Goal: Task Accomplishment & Management: Complete application form

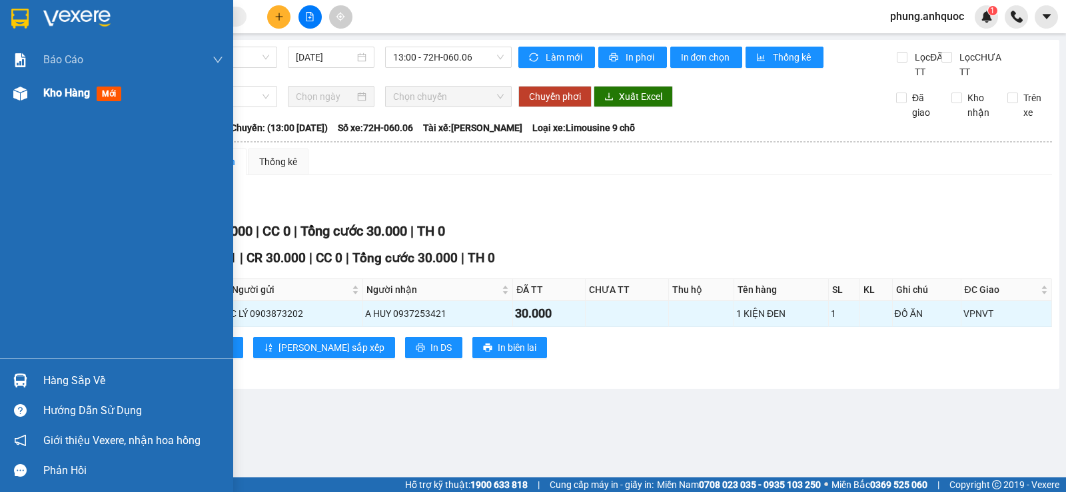
click at [24, 99] on img at bounding box center [20, 94] width 14 height 14
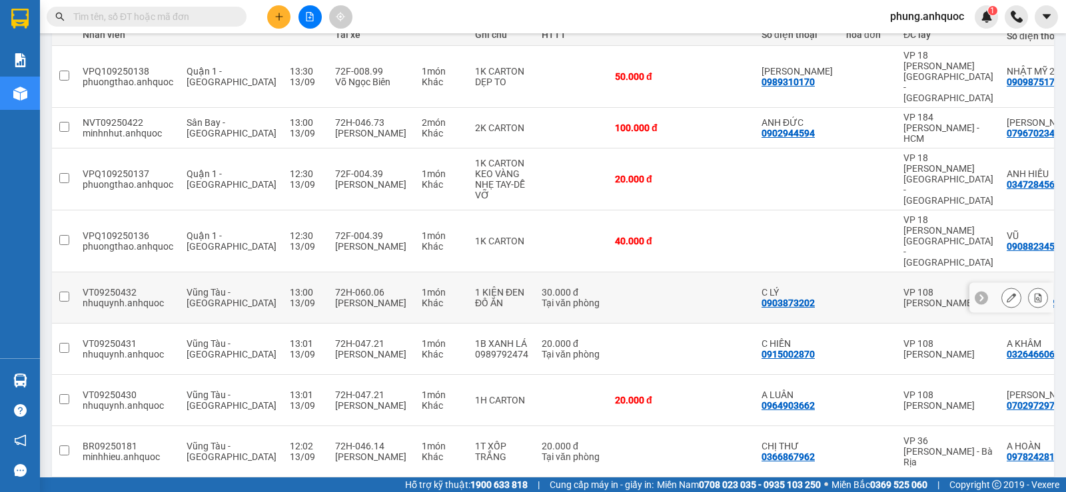
scroll to position [222, 0]
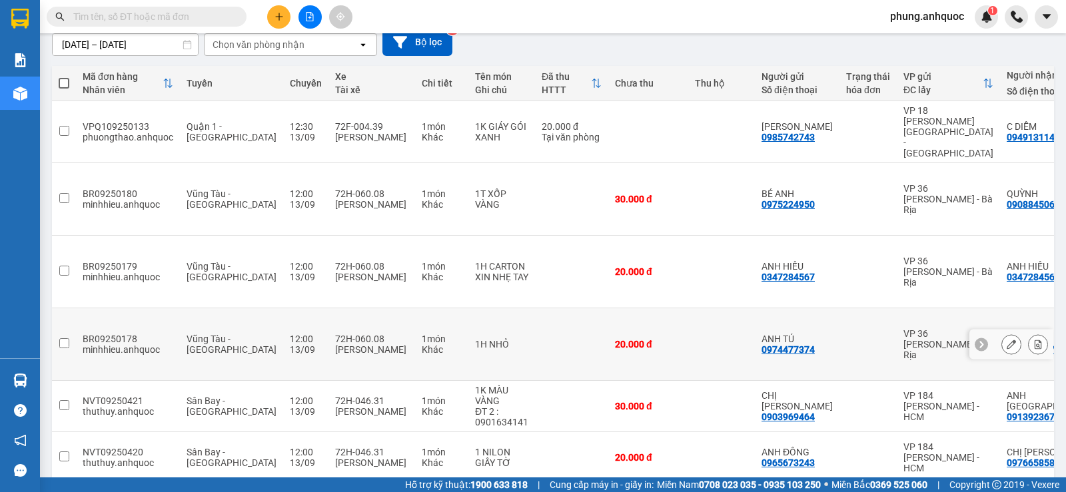
scroll to position [233, 0]
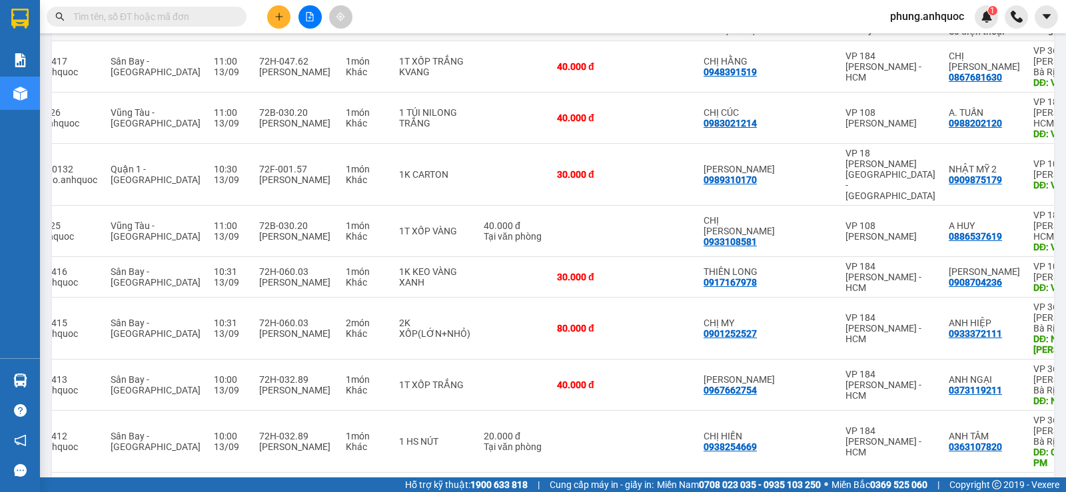
scroll to position [0, 78]
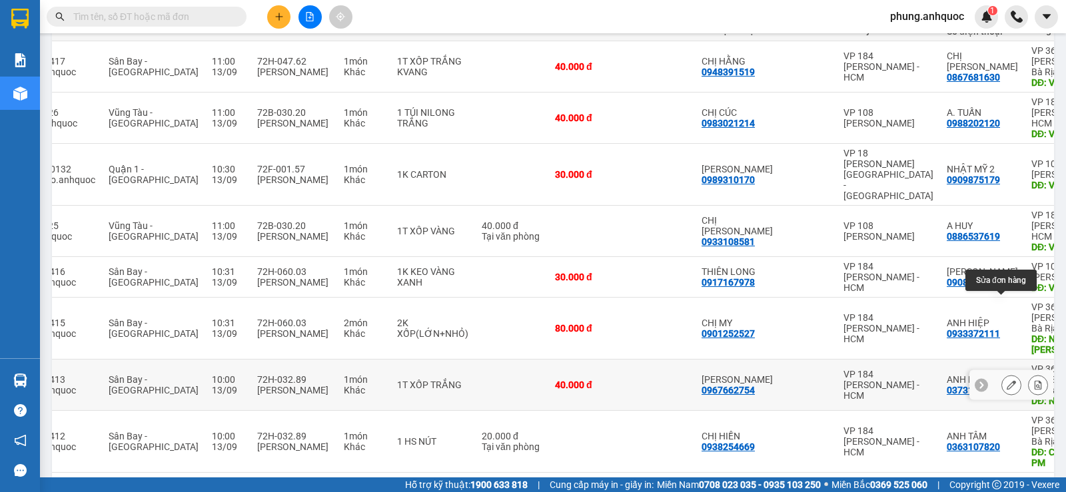
click at [1006, 380] on icon at bounding box center [1010, 384] width 9 height 9
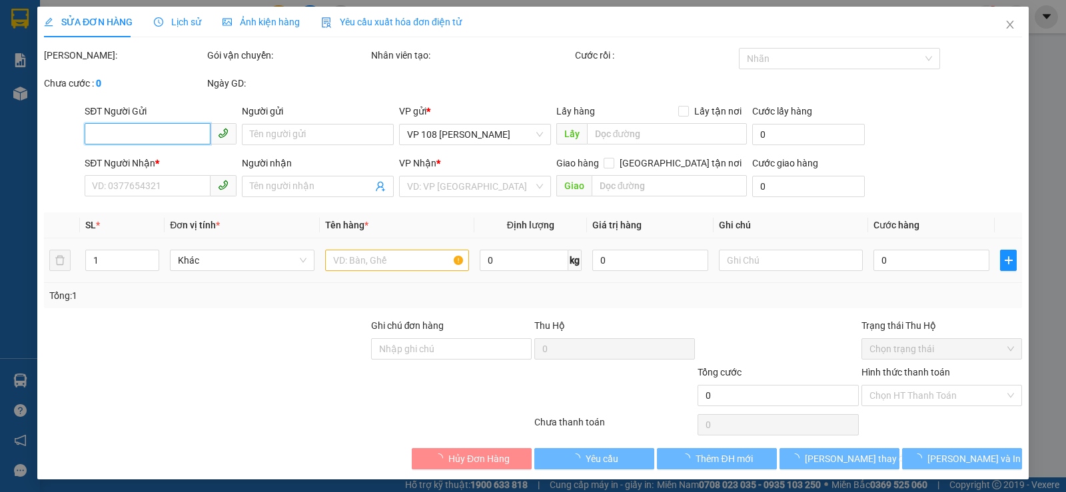
type input "0967662754"
type input "[PERSON_NAME]"
type input "0373119211"
type input "ANH NGẠI"
type input "N3 CÁI MÉP"
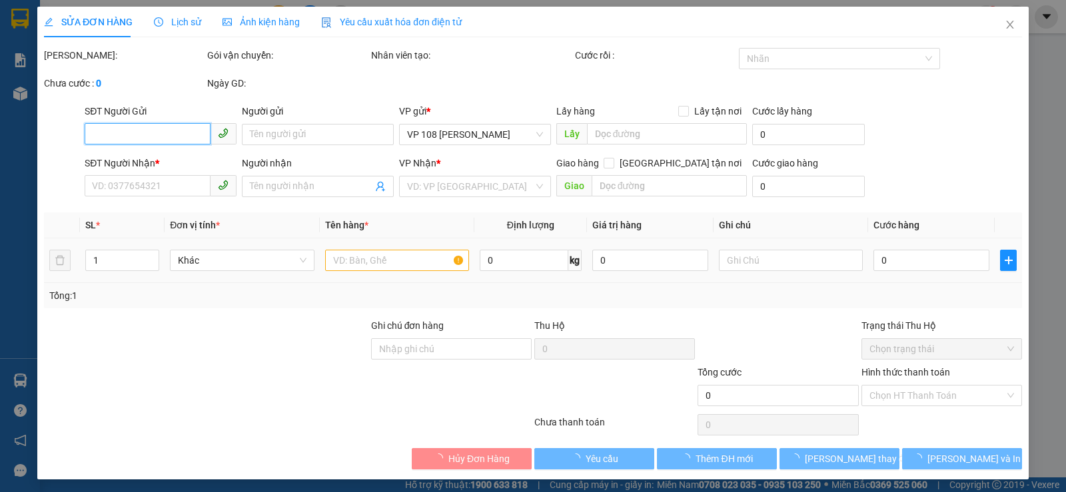
type input "40.000"
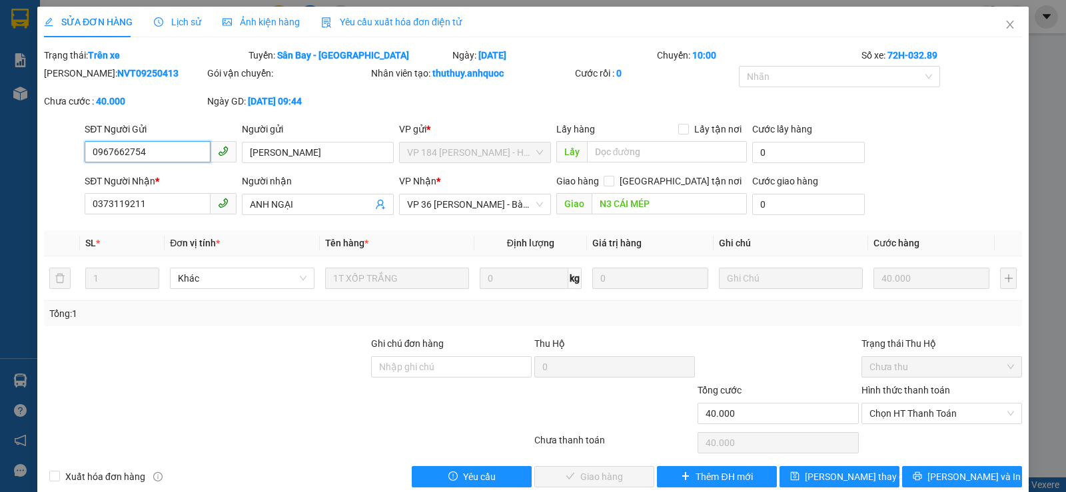
drag, startPoint x: 889, startPoint y: 414, endPoint x: 885, endPoint y: 425, distance: 11.6
click at [889, 415] on span "Chọn HT Thanh Toán" at bounding box center [941, 414] width 145 height 20
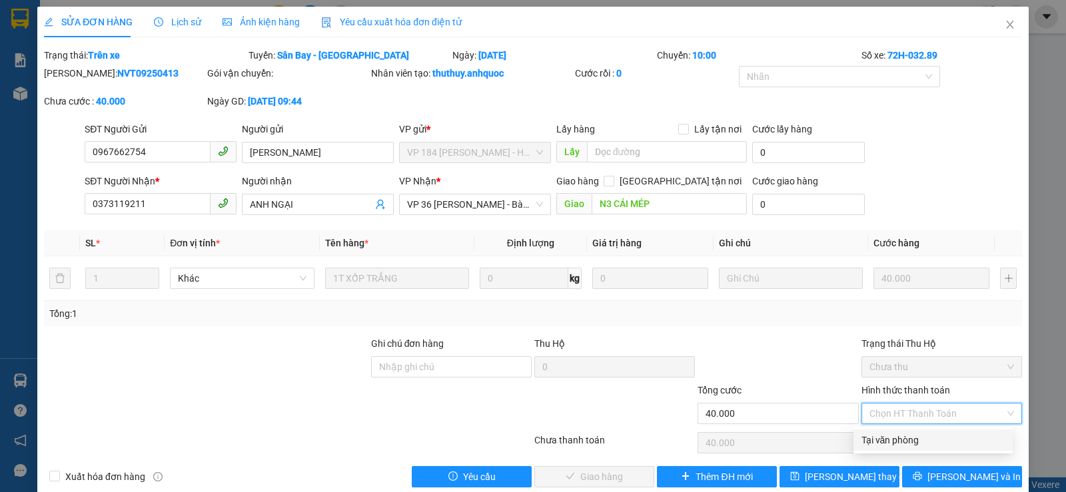
click at [879, 440] on div "Tại văn phòng" at bounding box center [932, 440] width 143 height 15
type input "0"
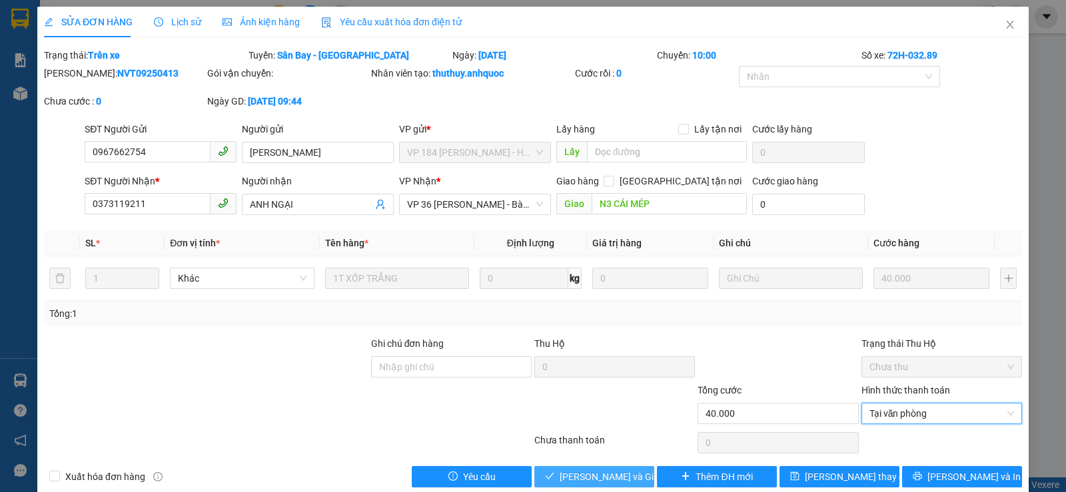
click at [582, 478] on span "[PERSON_NAME] và Giao hàng" at bounding box center [624, 477] width 128 height 15
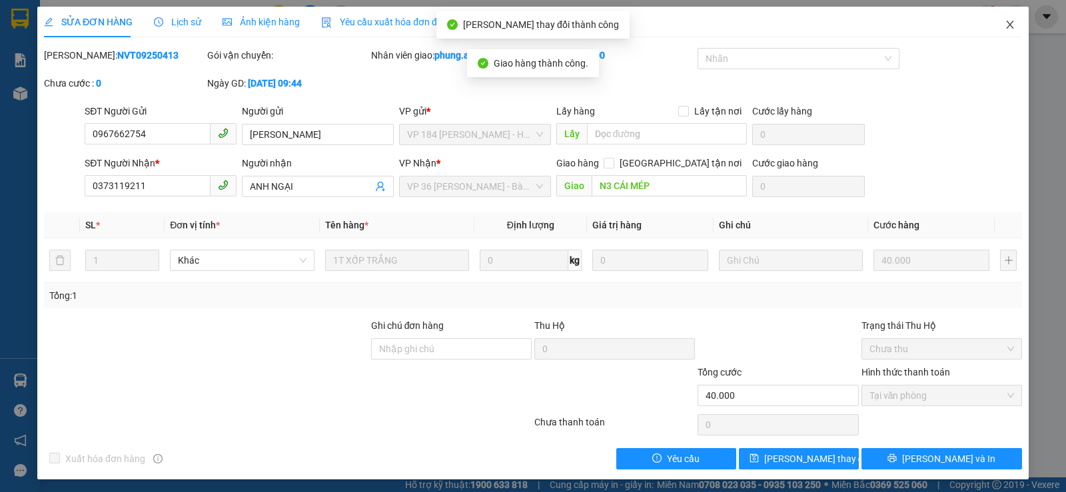
click at [1006, 27] on icon "close" at bounding box center [1009, 25] width 7 height 8
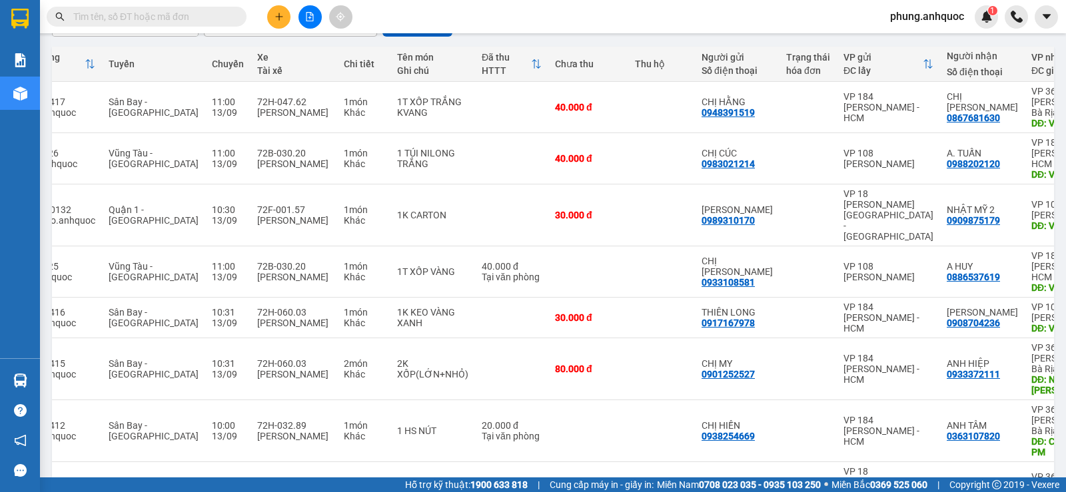
scroll to position [0, 83]
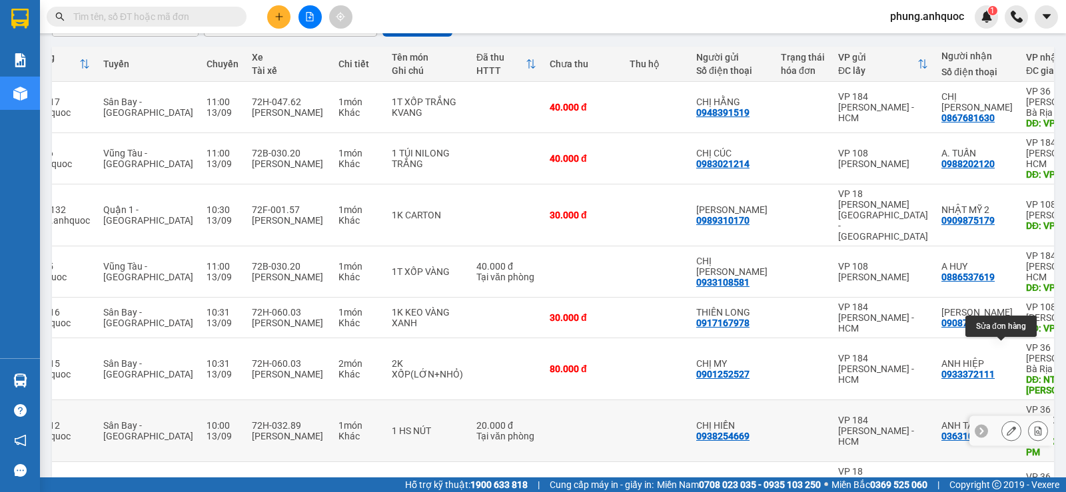
click at [1006, 426] on icon at bounding box center [1010, 430] width 9 height 9
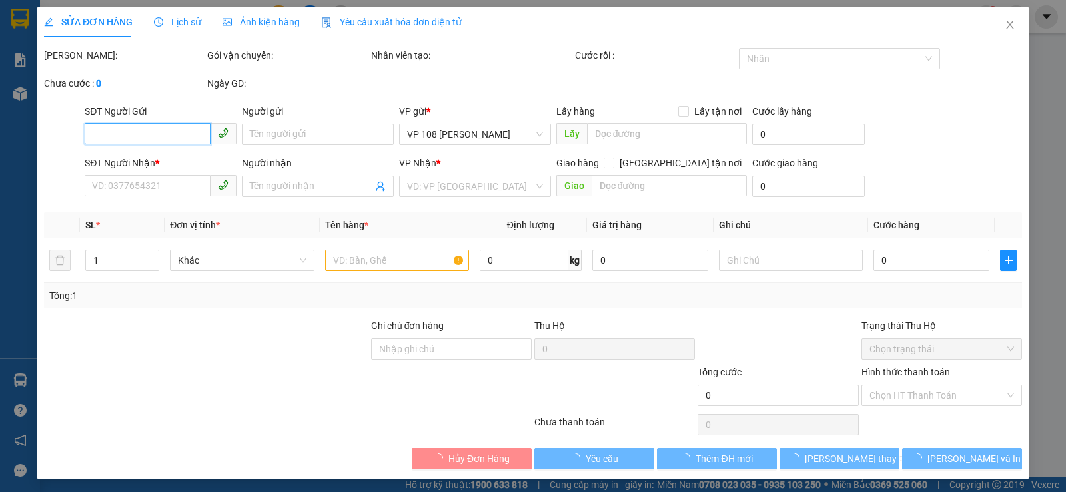
type input "0938254669"
type input "CHỊ HIỀN"
type input "0363107820"
type input "ANH TÂM"
type input "CC 18 TẦNG - PM"
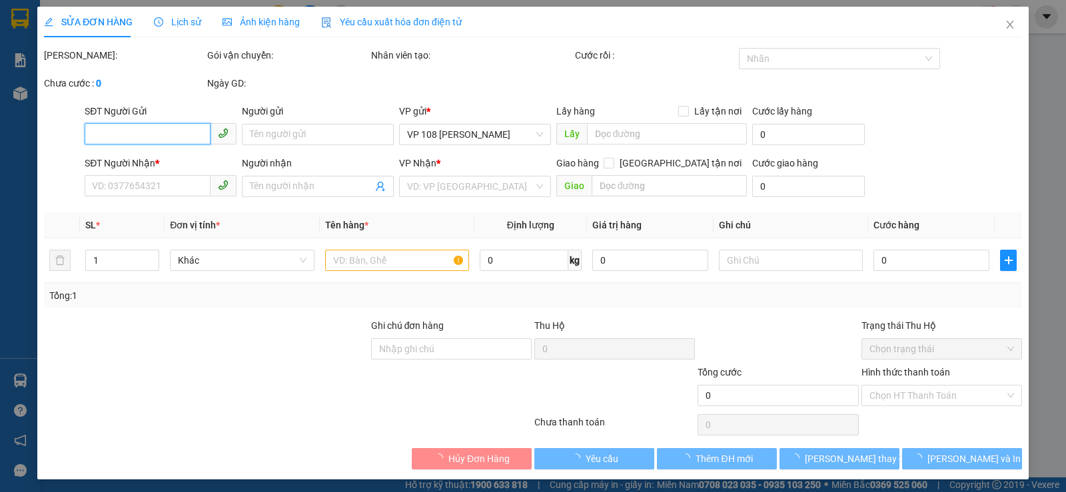
type input "TM 13/9 THỦY"
type input "20.000"
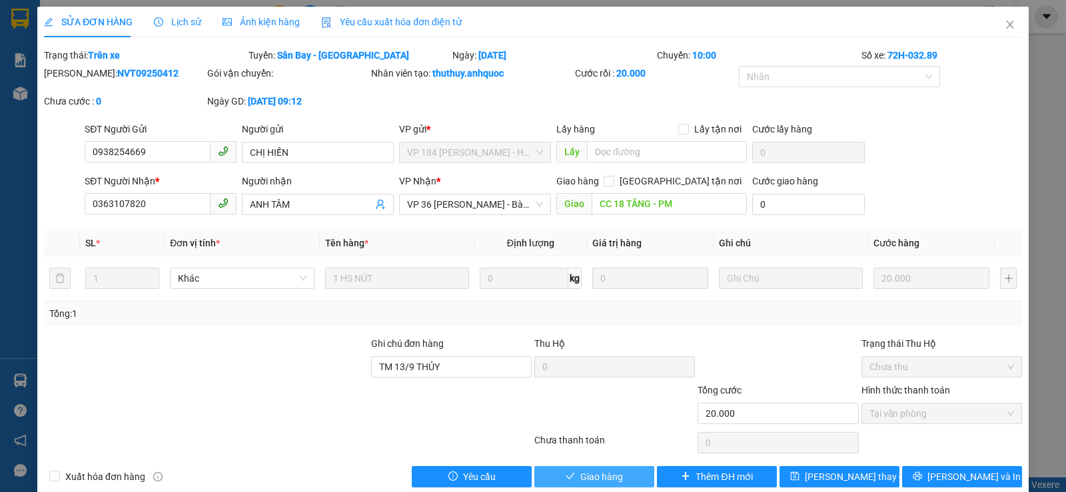
click at [573, 474] on button "Giao hàng" at bounding box center [594, 476] width 120 height 21
